Goal: Participate in discussion: Engage in conversation with other users on a specific topic

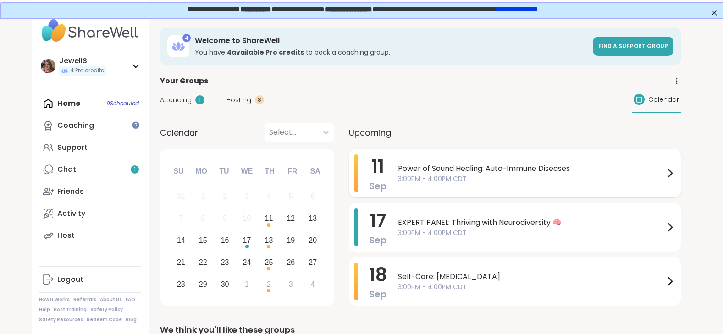
click at [489, 170] on span "Power of Sound Healing: Auto-Immune Diseases" at bounding box center [531, 168] width 266 height 11
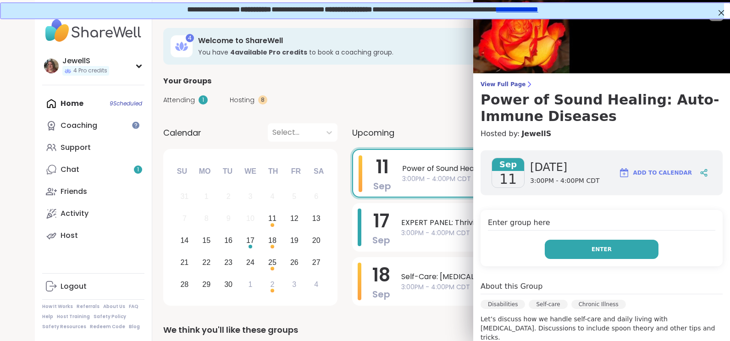
click at [591, 247] on span "Enter" at bounding box center [601, 249] width 20 height 8
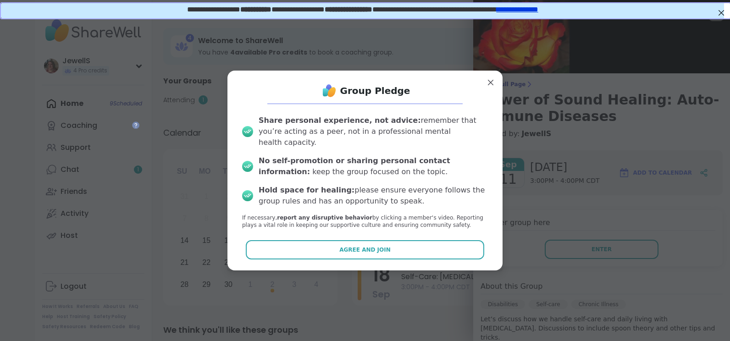
click at [355, 246] on span "Agree and Join" at bounding box center [364, 250] width 51 height 8
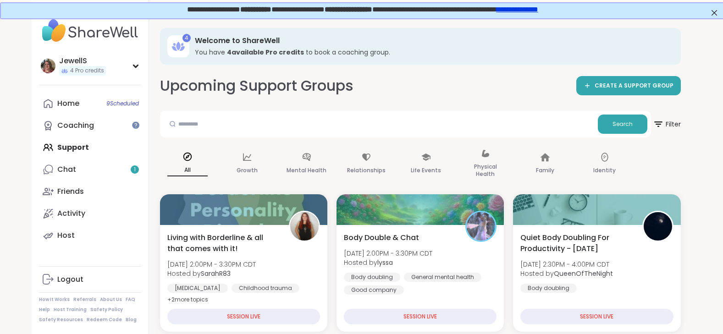
click at [535, 7] on link "**********" at bounding box center [516, 8] width 42 height 7
